Goal: Obtain resource: Download file/media

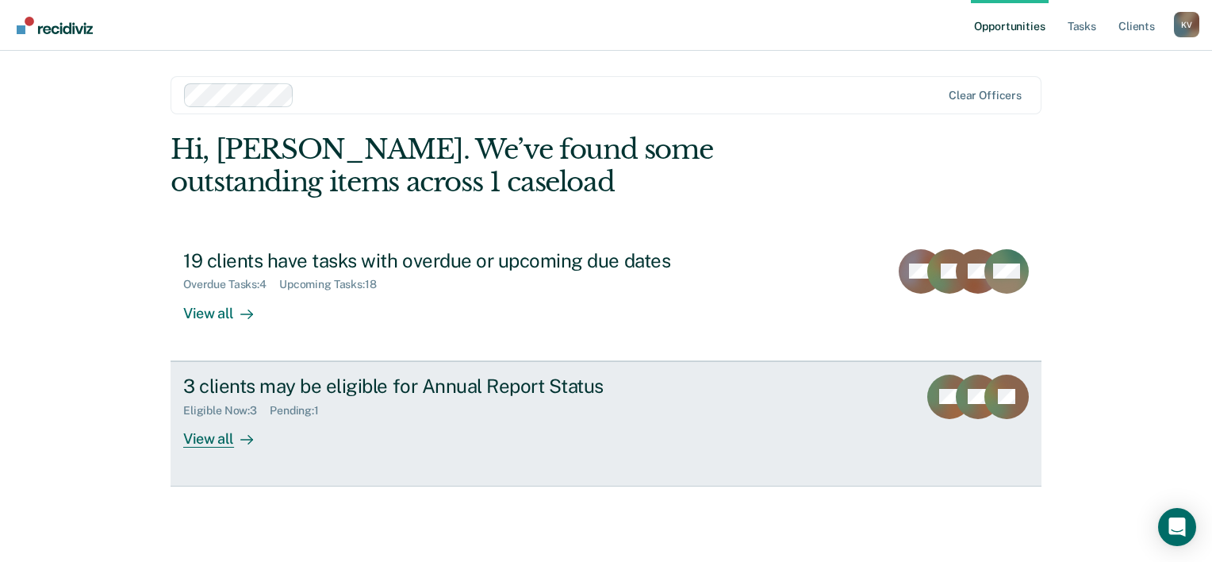
click at [235, 438] on div at bounding box center [243, 438] width 19 height 18
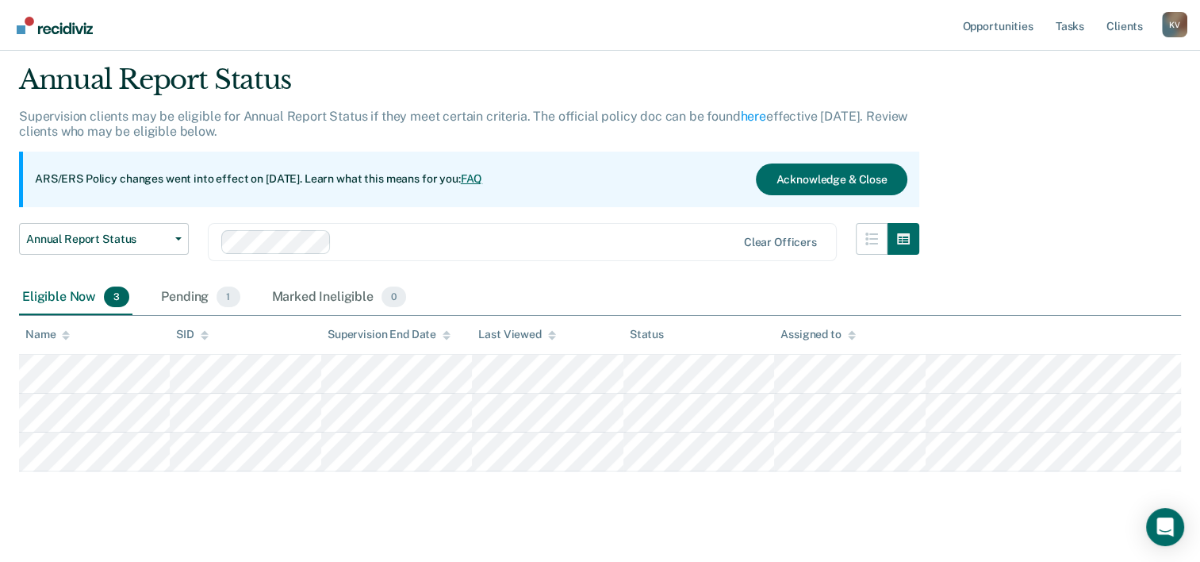
scroll to position [68, 0]
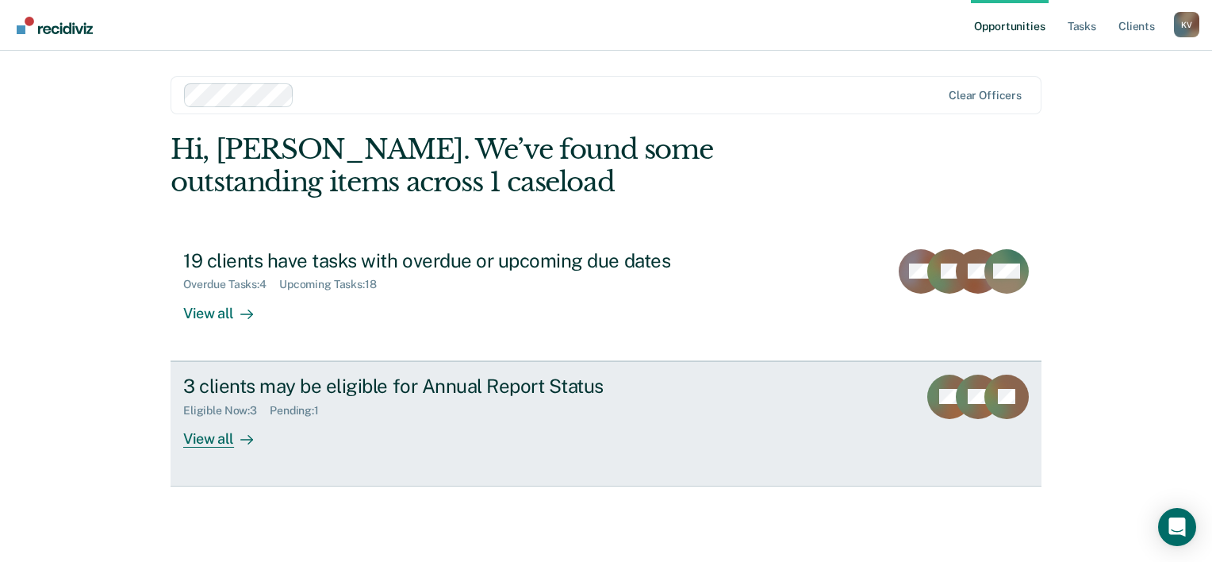
click at [293, 409] on div "Pending : 1" at bounding box center [301, 410] width 62 height 13
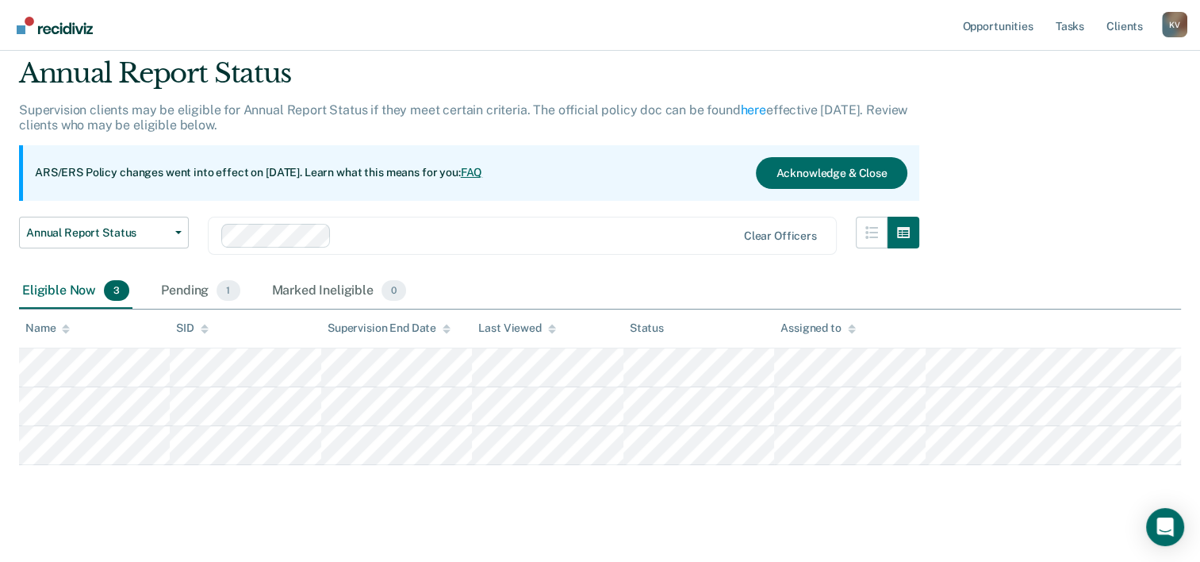
scroll to position [68, 0]
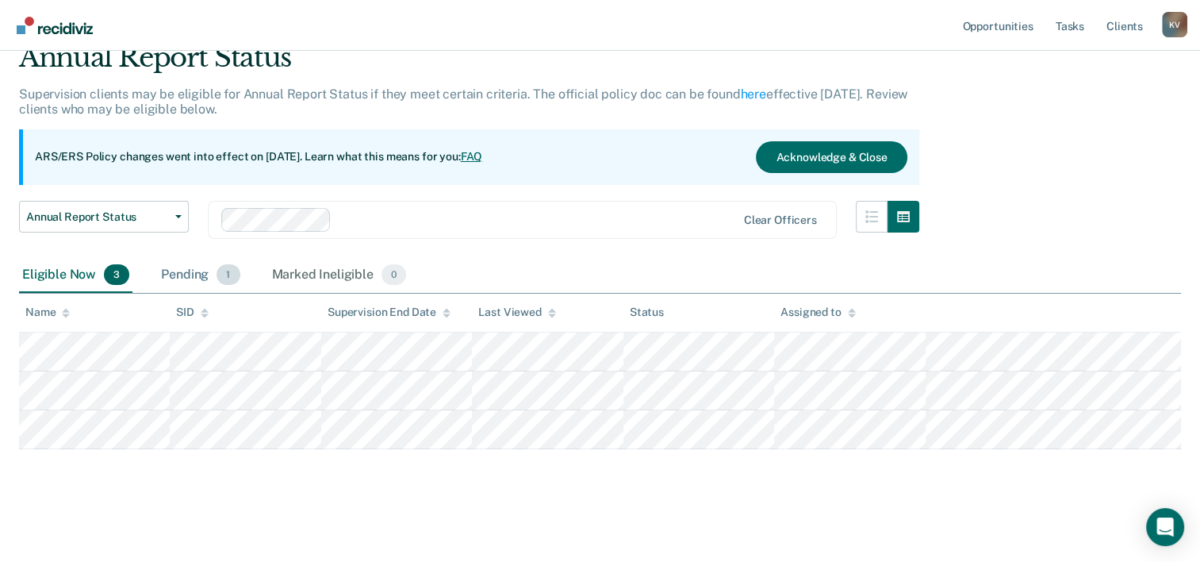
click at [194, 282] on div "Pending 1" at bounding box center [200, 275] width 85 height 35
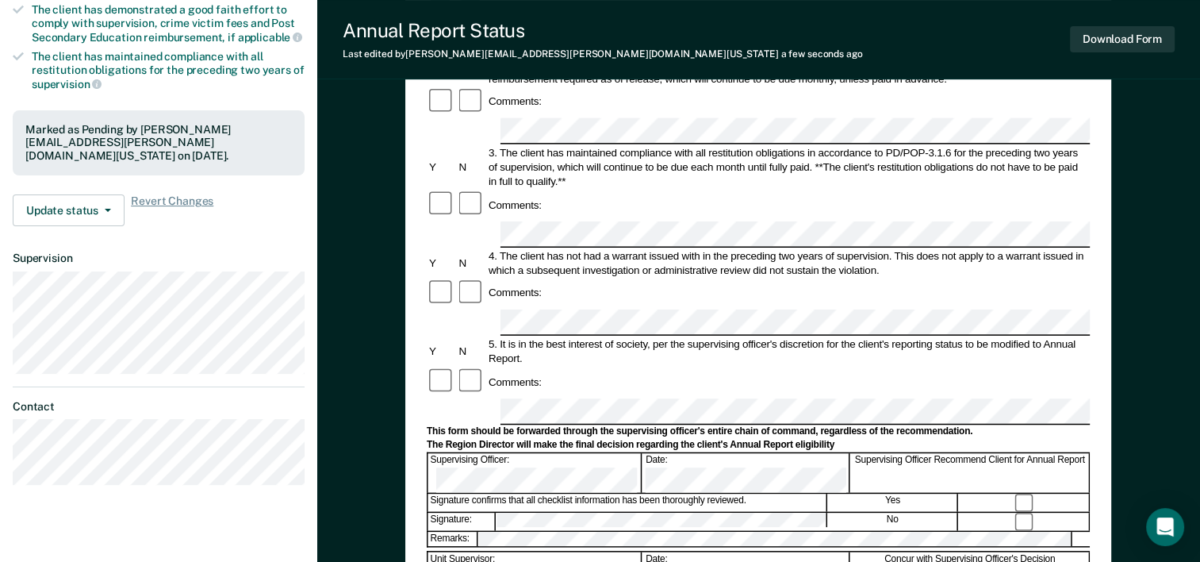
scroll to position [397, 0]
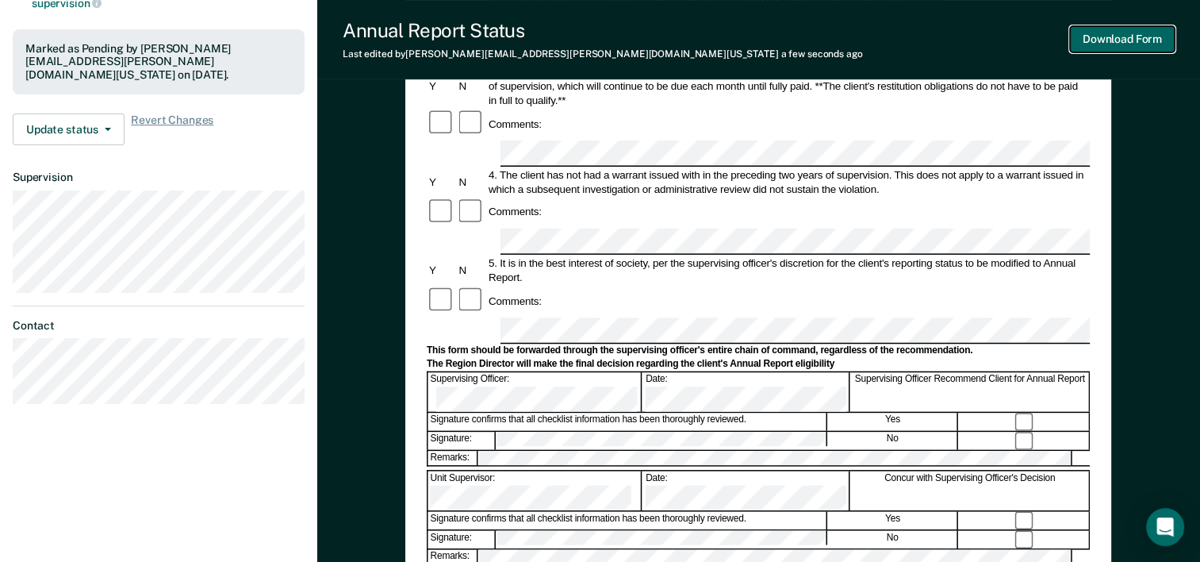
click at [1123, 41] on button "Download Form" at bounding box center [1122, 39] width 105 height 26
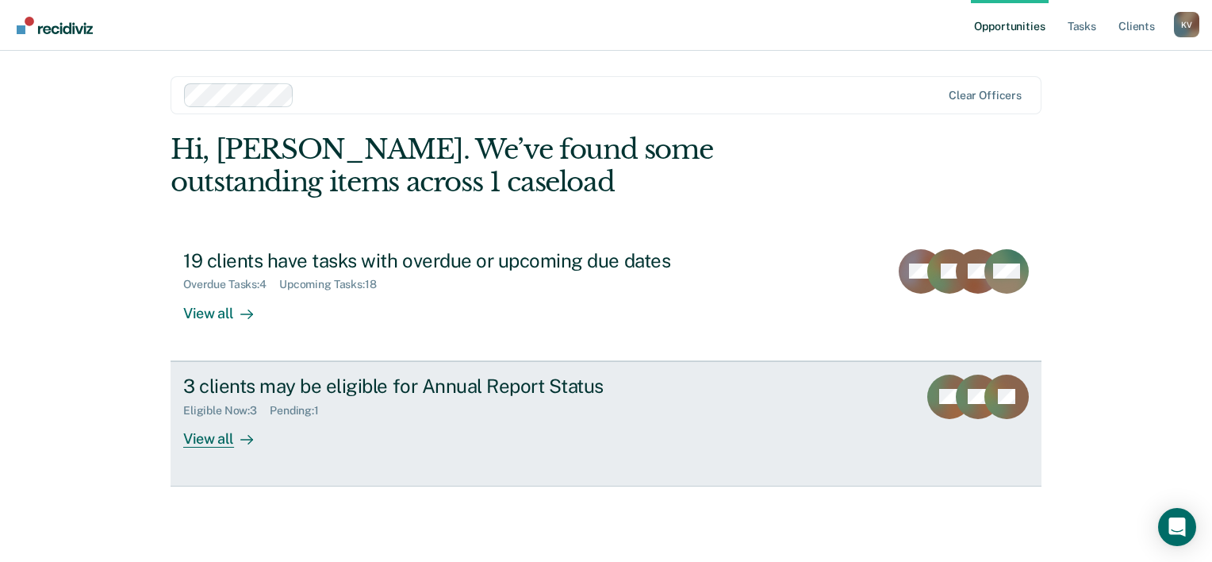
click at [220, 442] on div "View all" at bounding box center [227, 431] width 89 height 31
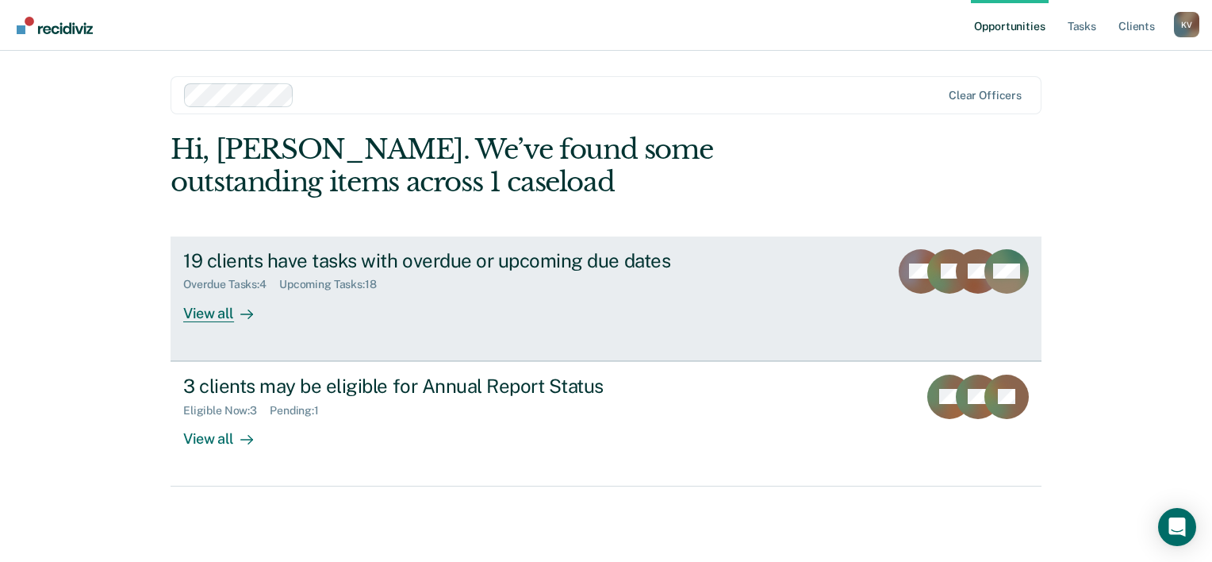
click at [194, 317] on div "View all" at bounding box center [227, 306] width 89 height 31
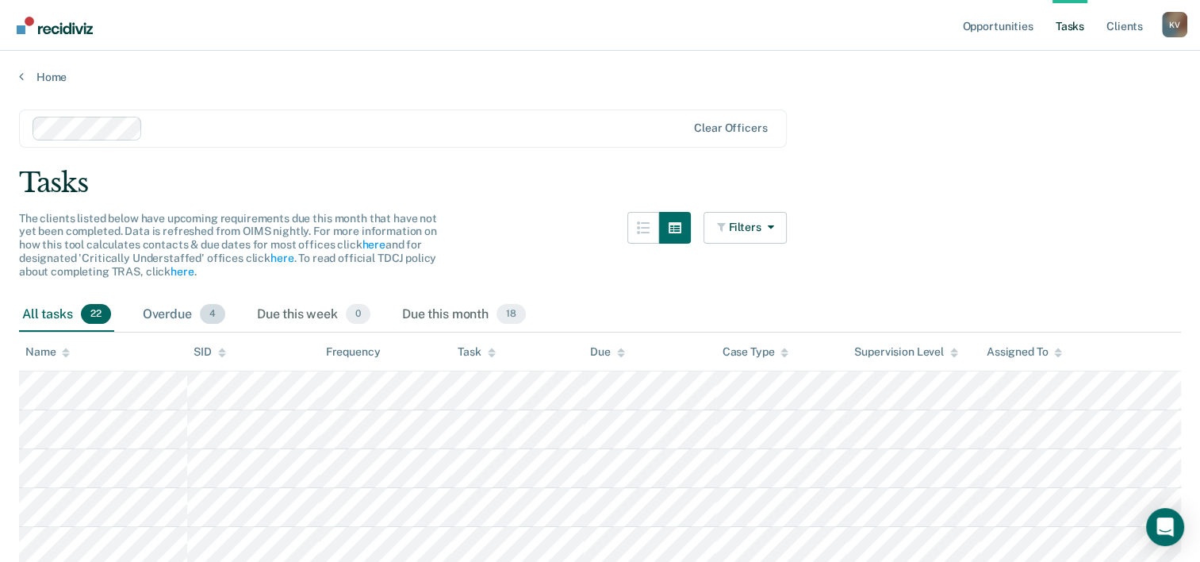
click at [206, 315] on span "4" at bounding box center [212, 314] width 25 height 21
